Goal: Find specific page/section: Find specific page/section

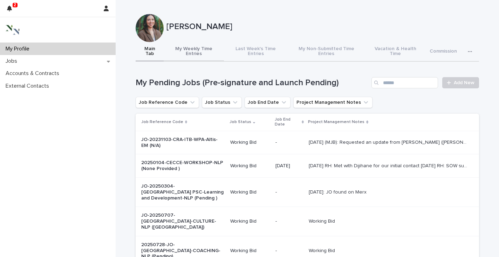
click at [197, 49] on button "My Weekly Time Entries" at bounding box center [194, 52] width 60 height 20
